Goal: Browse casually

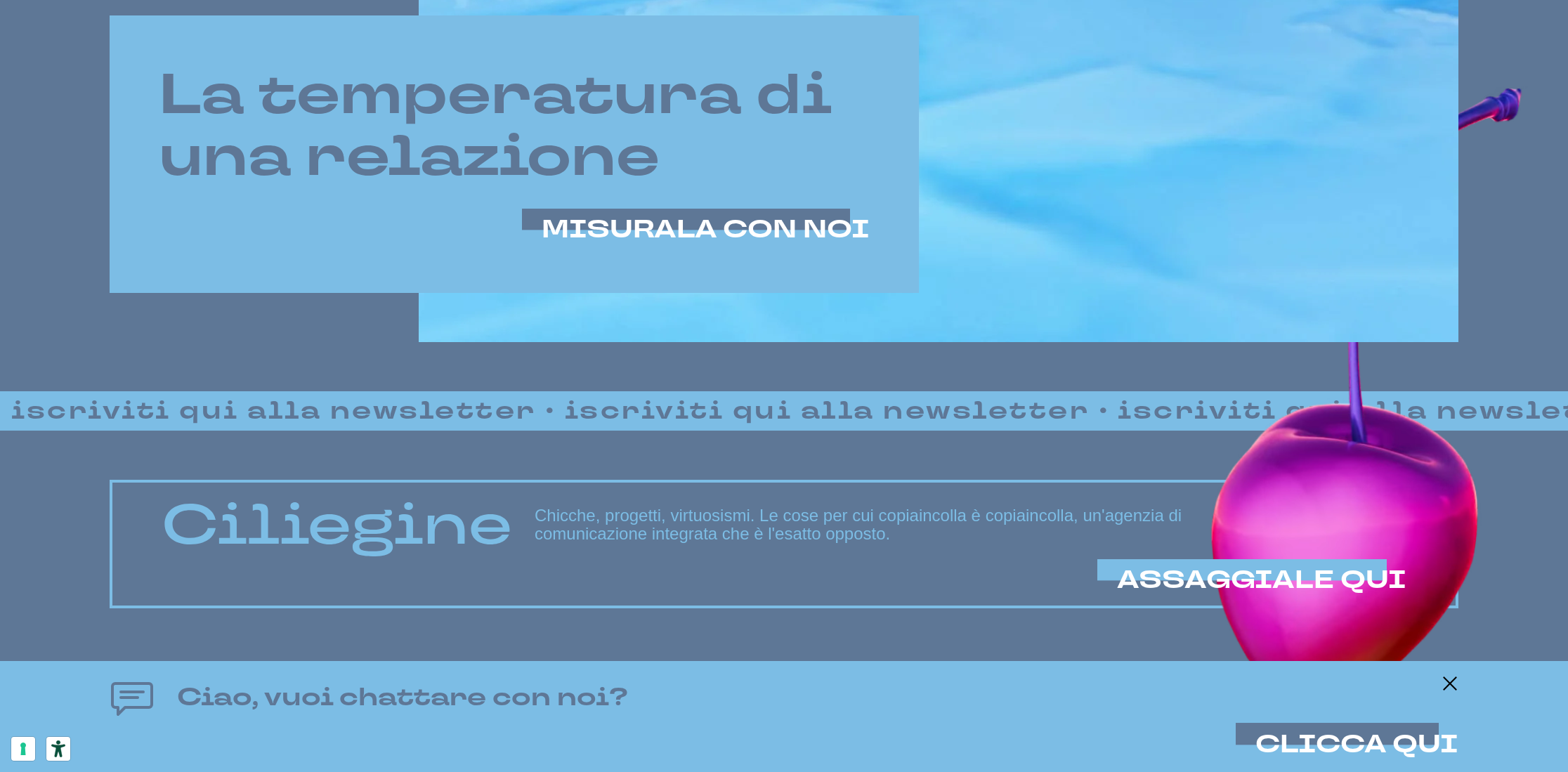
scroll to position [1213, 0]
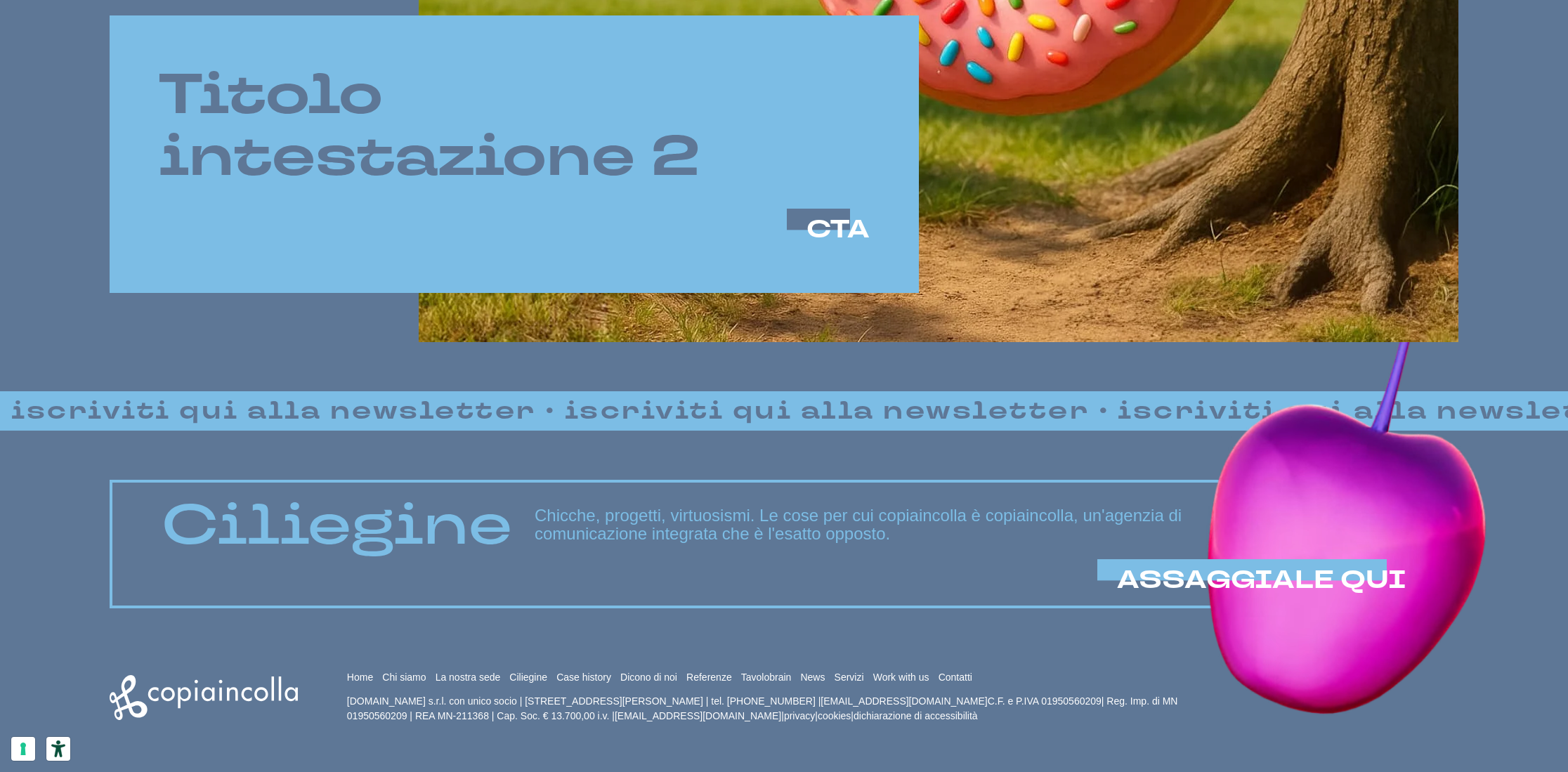
scroll to position [1213, 0]
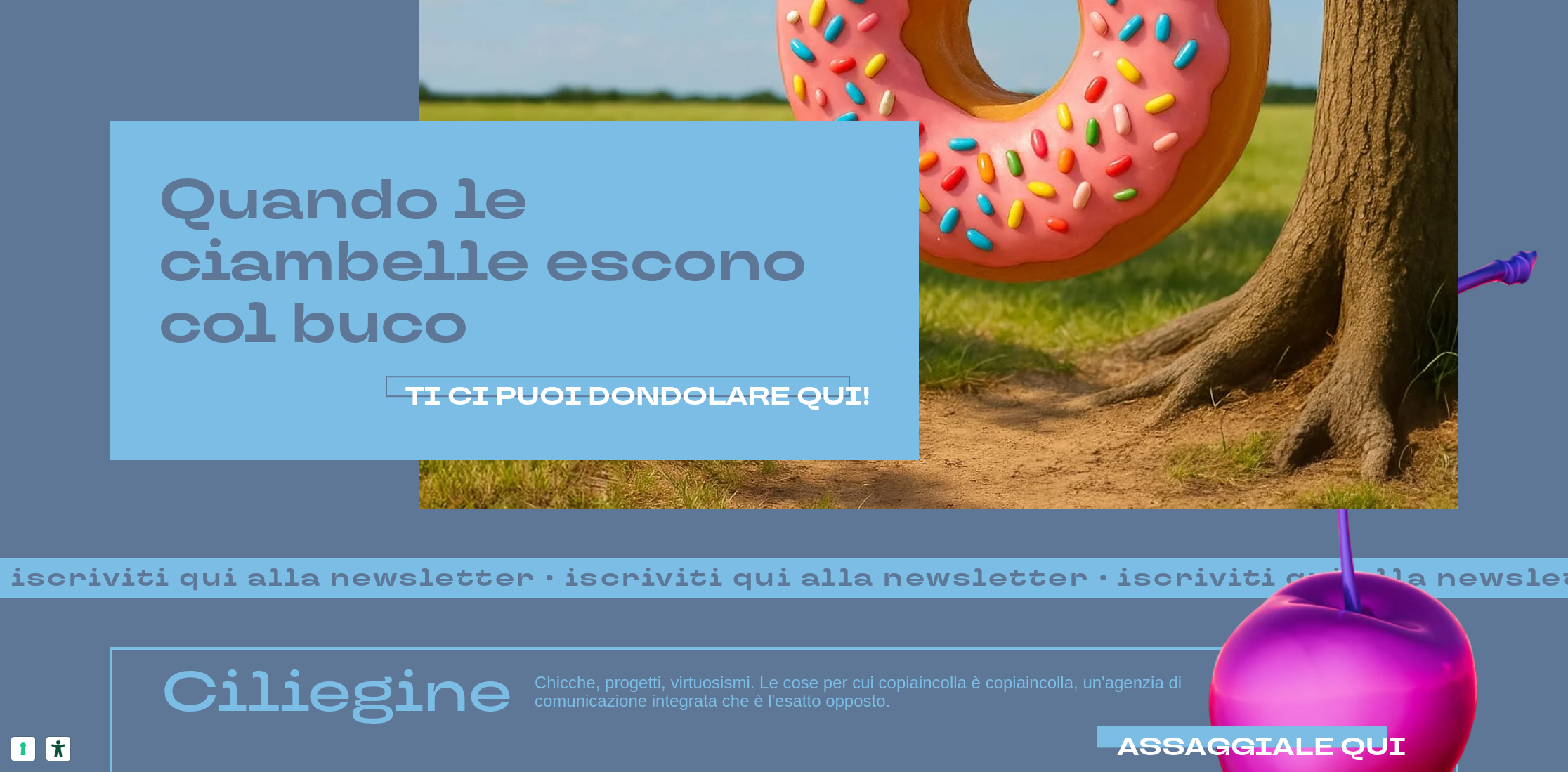
scroll to position [1046, 0]
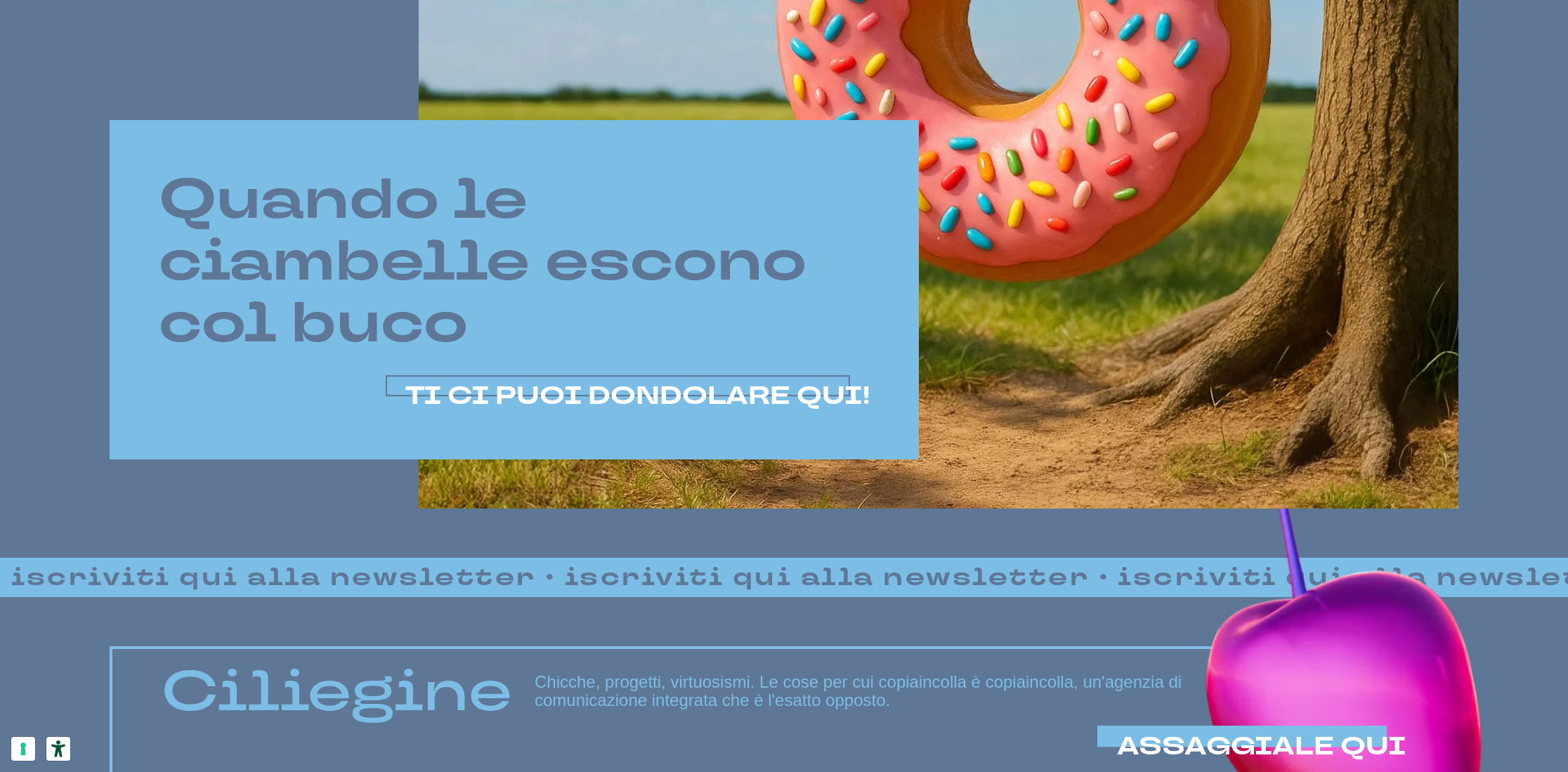
click at [595, 384] on span "TI CI PUOI DONDOLARE QUI!" at bounding box center [638, 396] width 465 height 34
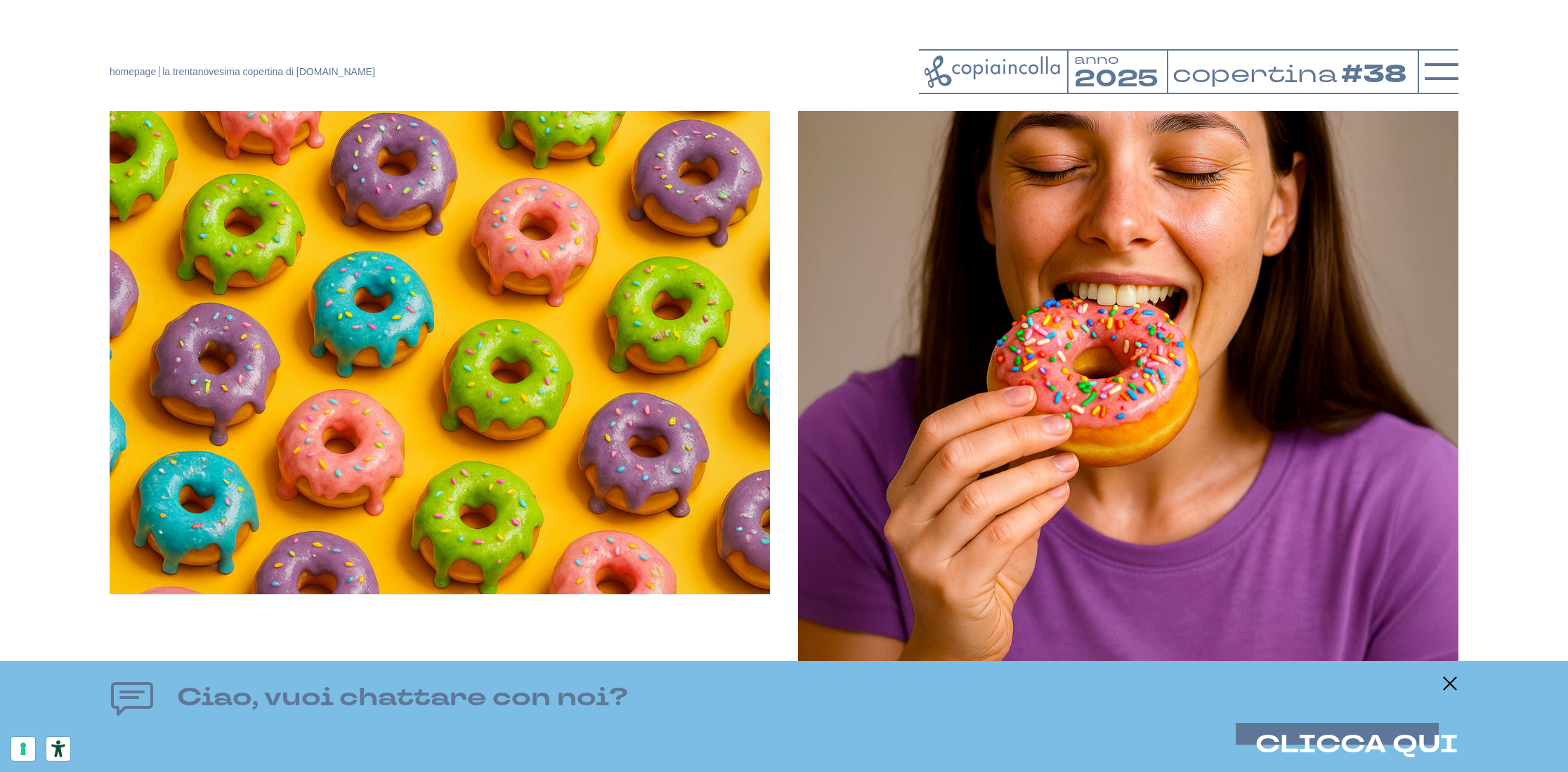
scroll to position [1727, 0]
